Goal: Navigation & Orientation: Find specific page/section

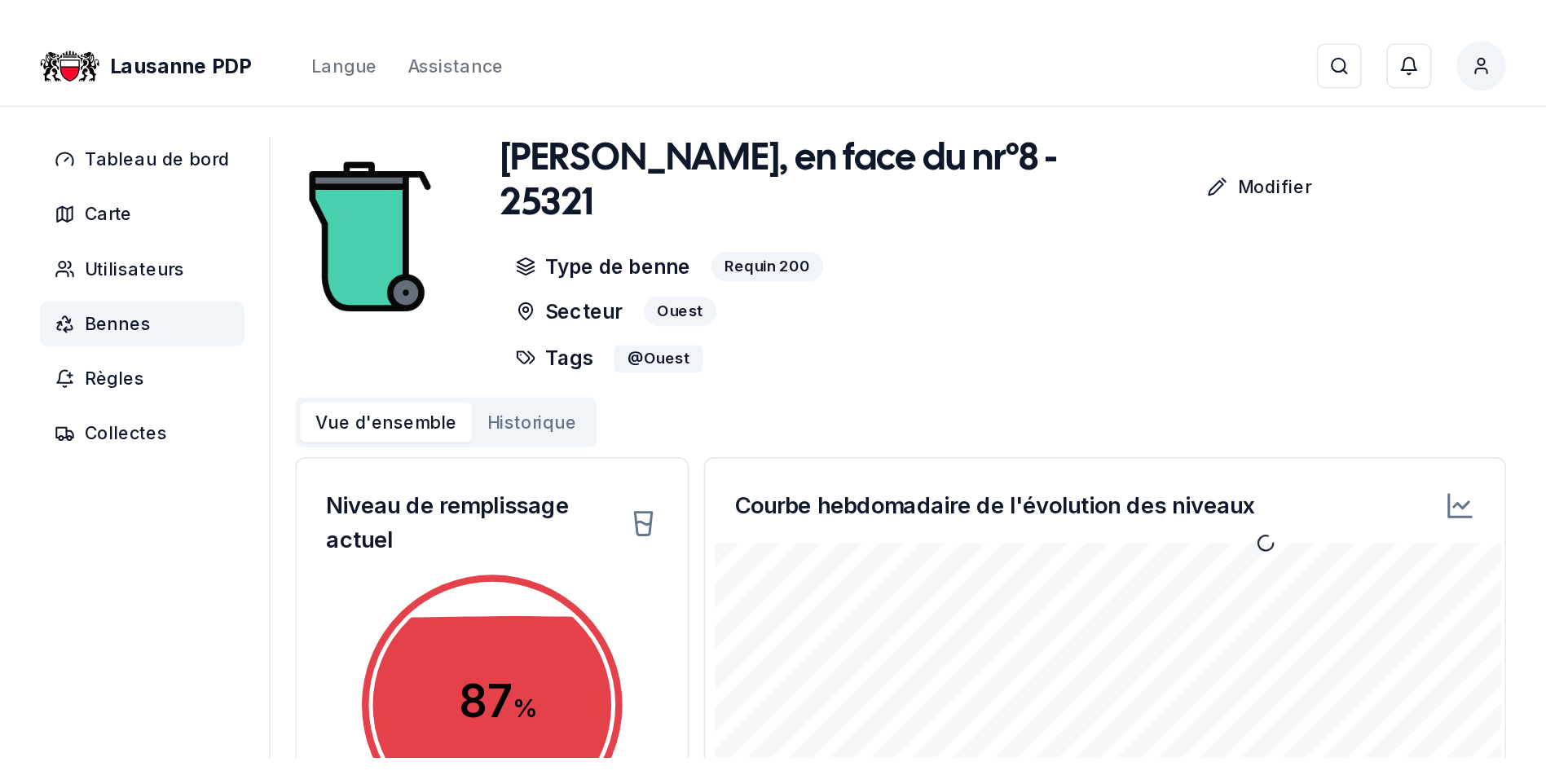
scroll to position [206, 0]
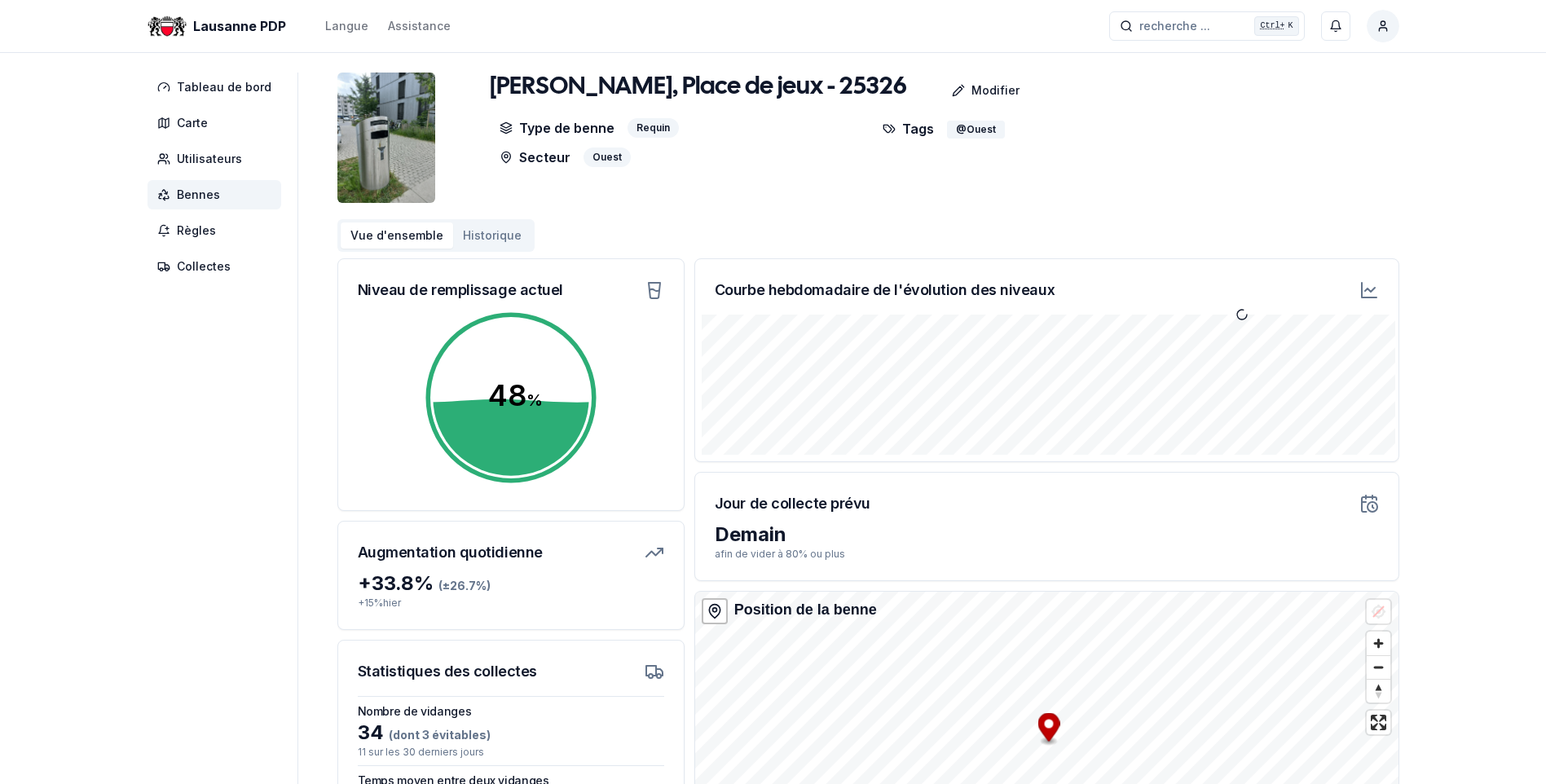
scroll to position [206, 0]
